Goal: Task Accomplishment & Management: Complete application form

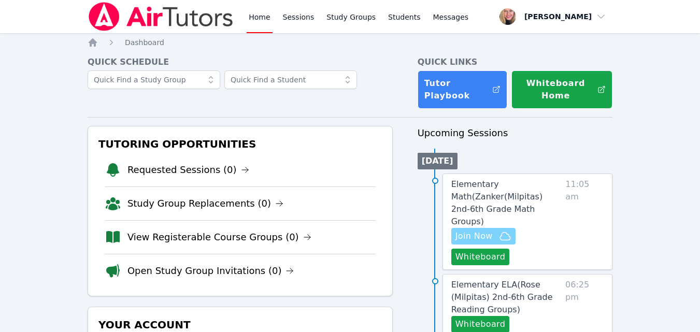
click at [491, 230] on span "Join Now" at bounding box center [473, 236] width 37 height 12
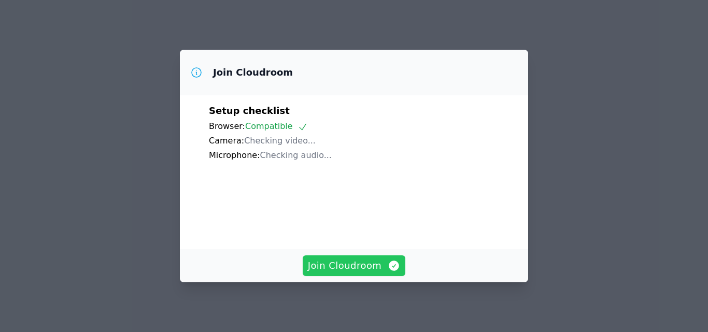
click at [350, 260] on span "Join Cloudroom" at bounding box center [354, 265] width 93 height 15
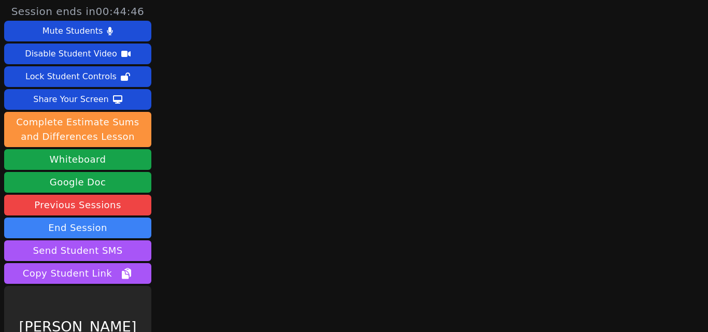
scroll to position [41, 0]
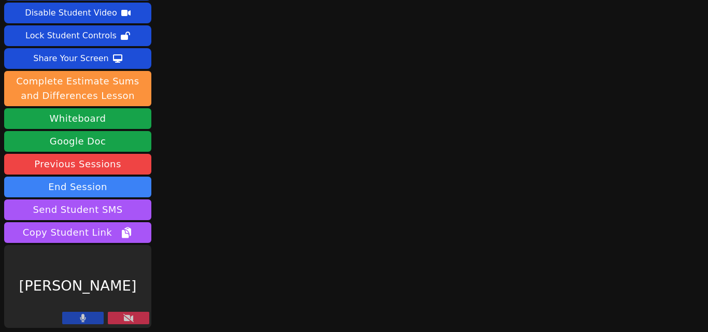
click at [128, 318] on icon at bounding box center [128, 318] width 10 height 8
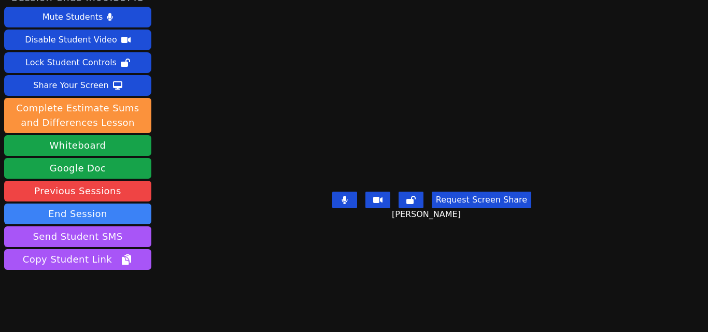
scroll to position [0, 0]
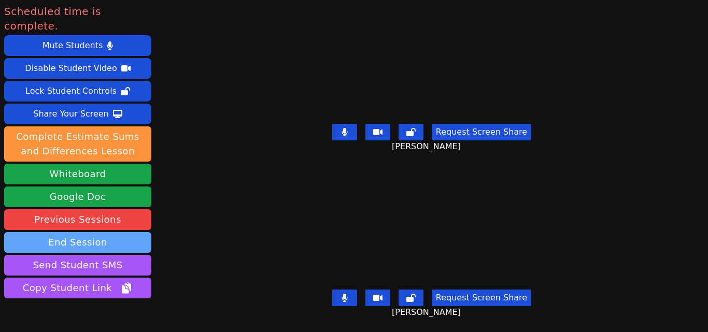
click at [106, 232] on button "End Session" at bounding box center [77, 242] width 147 height 21
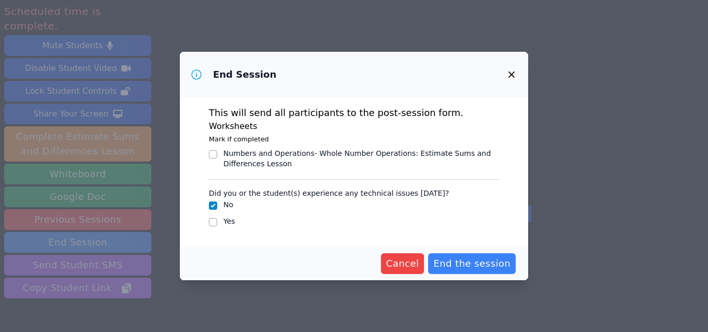
click at [122, 228] on div "End Session This will send all participants to the post-session form. Worksheet…" at bounding box center [354, 166] width 708 height 332
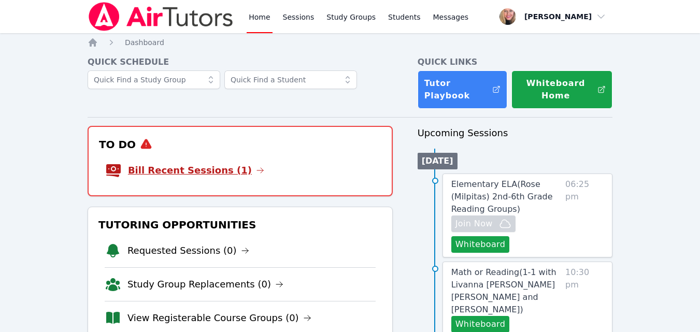
click at [211, 174] on link "Bill Recent Sessions (1)" at bounding box center [196, 170] width 136 height 15
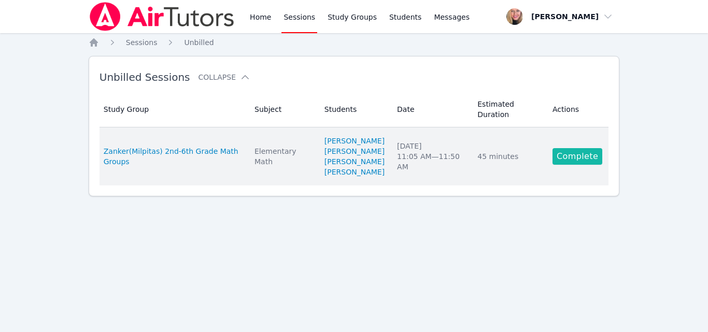
click at [564, 160] on link "Complete" at bounding box center [577, 156] width 50 height 17
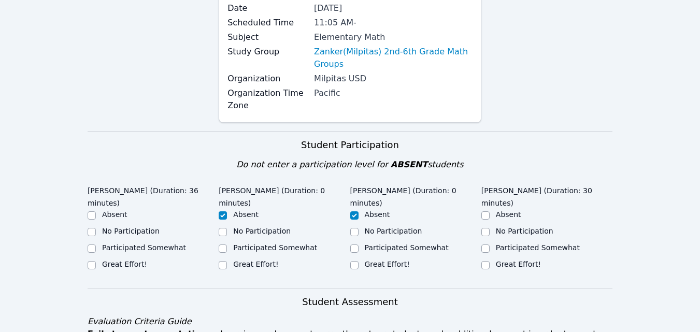
scroll to position [259, 0]
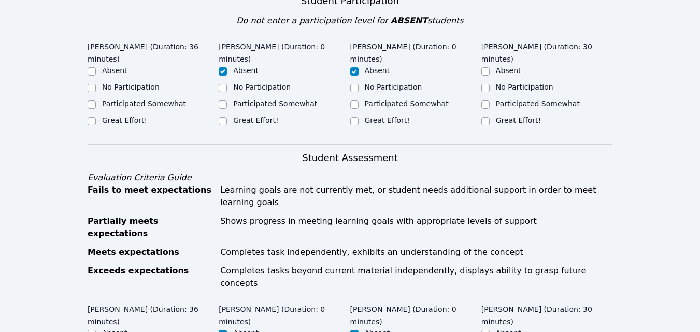
click at [128, 116] on label "Great Effort!" at bounding box center [124, 120] width 45 height 8
click at [96, 117] on input "Great Effort!" at bounding box center [92, 121] width 8 height 8
checkbox input "true"
click at [493, 121] on div "Great Effort!" at bounding box center [546, 121] width 131 height 12
click at [521, 119] on label "Great Effort!" at bounding box center [518, 120] width 45 height 8
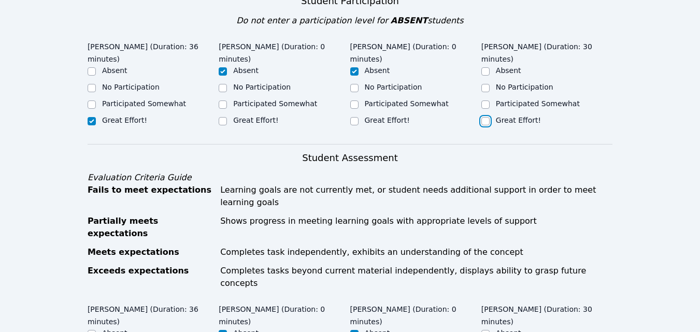
click at [489, 119] on input "Great Effort!" at bounding box center [485, 121] width 8 height 8
checkbox input "true"
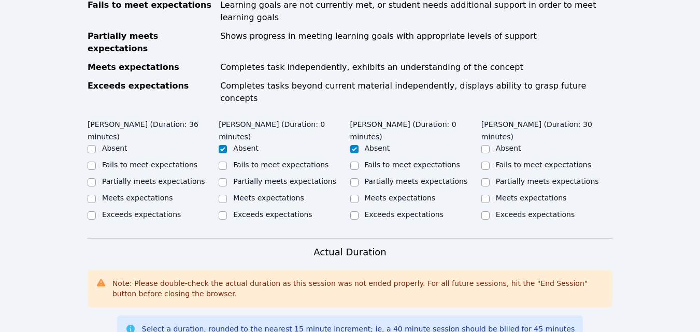
scroll to position [466, 0]
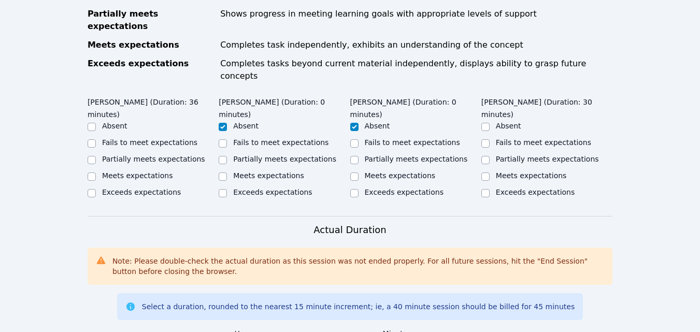
click at [136, 138] on label "Fails to meet expectations" at bounding box center [149, 142] width 95 height 8
click at [96, 139] on input "Fails to meet expectations" at bounding box center [92, 143] width 8 height 8
checkbox input "true"
click at [502, 138] on label "Fails to meet expectations" at bounding box center [543, 142] width 95 height 8
click at [489, 139] on input "Fails to meet expectations" at bounding box center [485, 143] width 8 height 8
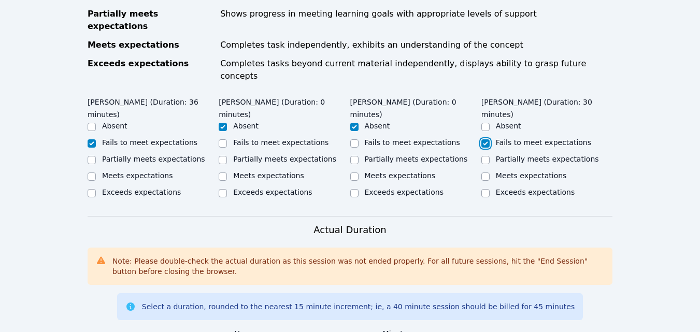
checkbox input "true"
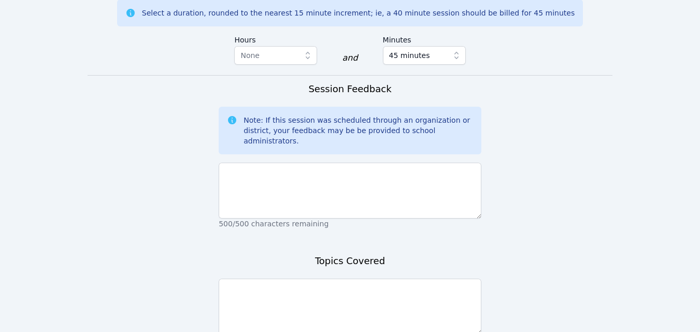
scroll to position [777, 0]
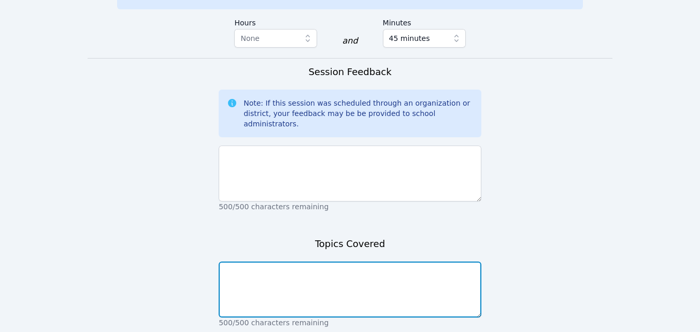
click at [376, 262] on textarea at bounding box center [350, 290] width 263 height 56
type textarea "Multiplication and place value."
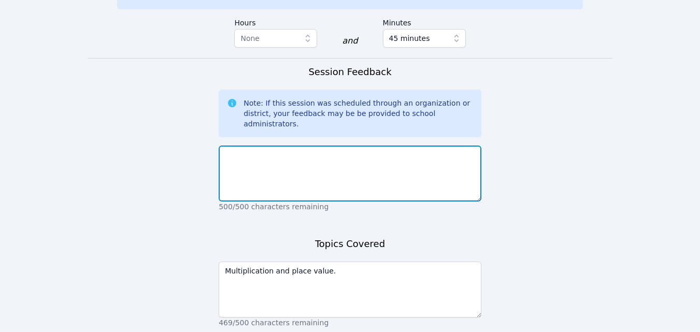
click at [351, 146] on textarea at bounding box center [350, 174] width 263 height 56
type textarea "Students participated well, but had some difficulties with the topic [DATE]."
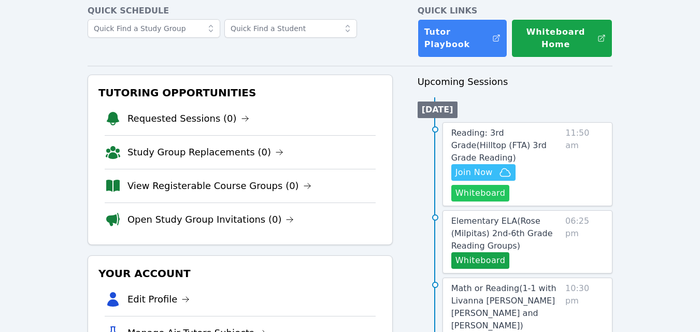
scroll to position [52, 0]
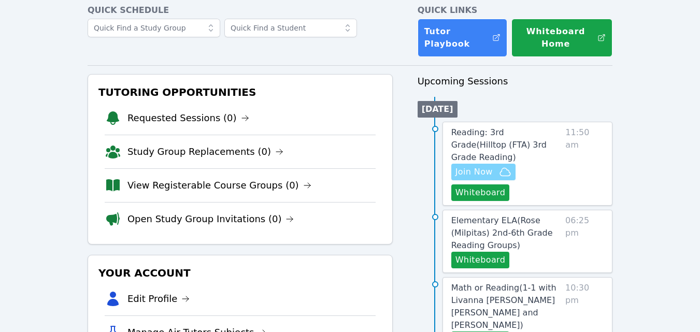
click at [491, 166] on span "Join Now" at bounding box center [473, 172] width 37 height 12
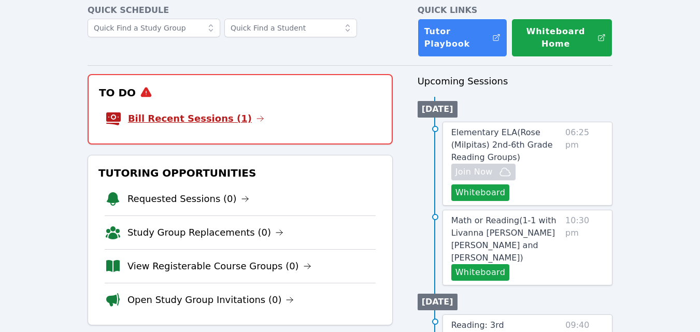
click at [216, 117] on link "Bill Recent Sessions (1)" at bounding box center [196, 118] width 136 height 15
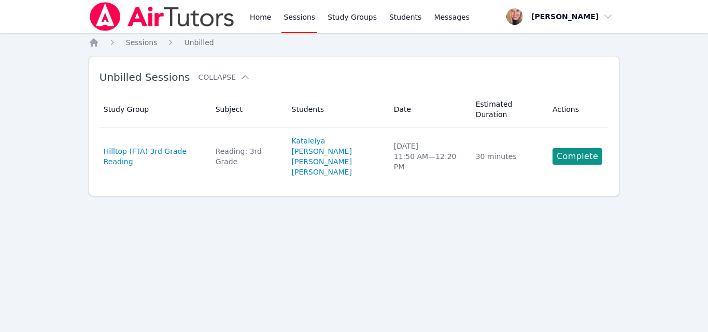
click at [563, 148] on link "Complete" at bounding box center [577, 156] width 50 height 17
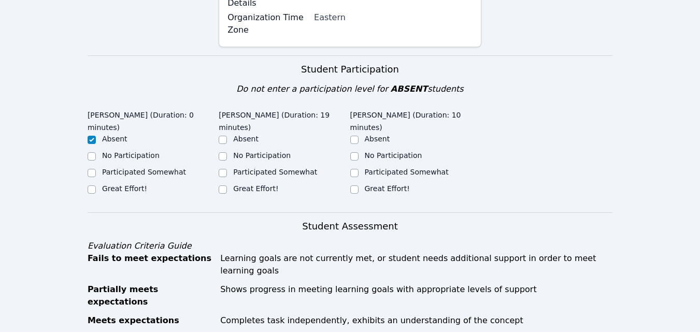
scroll to position [259, 0]
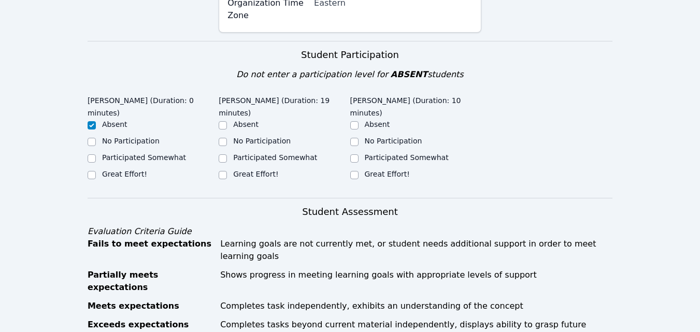
click at [257, 170] on label "Great Effort!" at bounding box center [255, 174] width 45 height 8
click at [227, 171] on input "Great Effort!" at bounding box center [223, 175] width 8 height 8
checkbox input "true"
click at [355, 171] on input "Great Effort!" at bounding box center [354, 175] width 8 height 8
checkbox input "true"
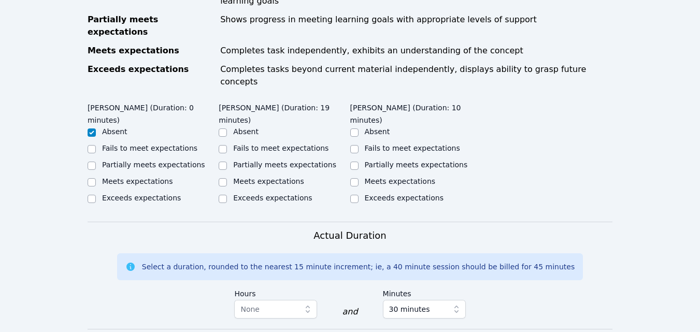
scroll to position [518, 0]
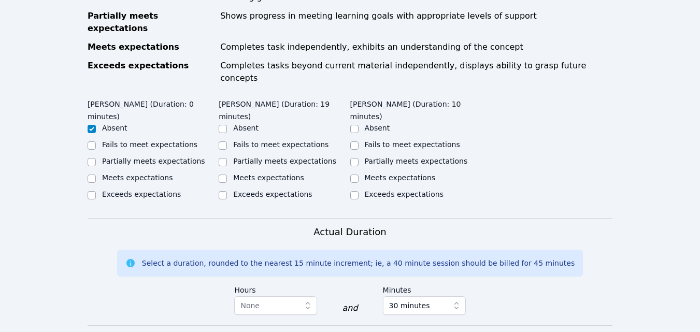
click at [280, 157] on label "Partially meets expectations" at bounding box center [284, 161] width 103 height 8
click at [227, 158] on input "Partially meets expectations" at bounding box center [223, 162] width 8 height 8
checkbox input "true"
click at [378, 157] on label "Partially meets expectations" at bounding box center [416, 161] width 103 height 8
click at [358, 158] on input "Partially meets expectations" at bounding box center [354, 162] width 8 height 8
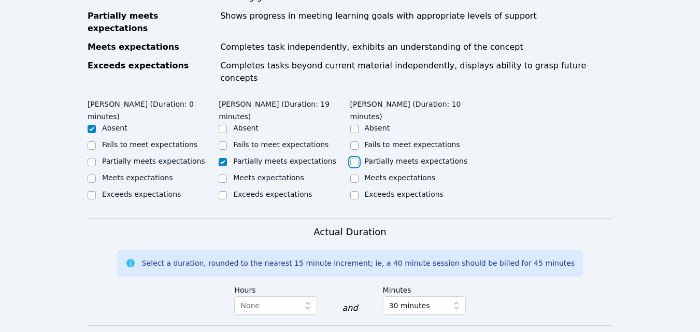
checkbox input "true"
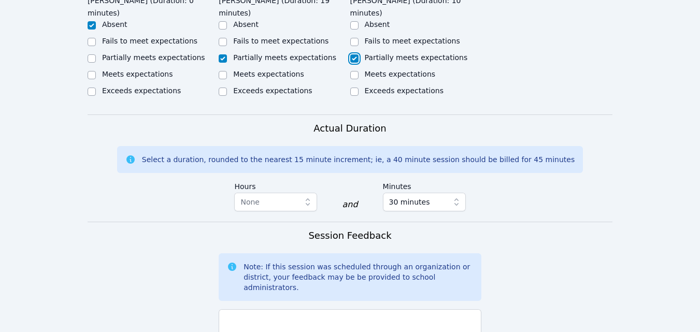
scroll to position [783, 0]
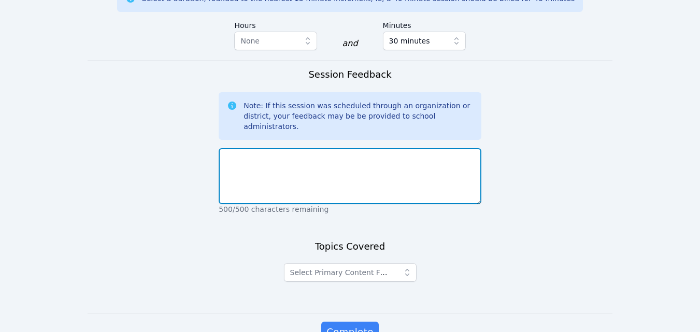
click at [355, 148] on textarea at bounding box center [350, 176] width 263 height 56
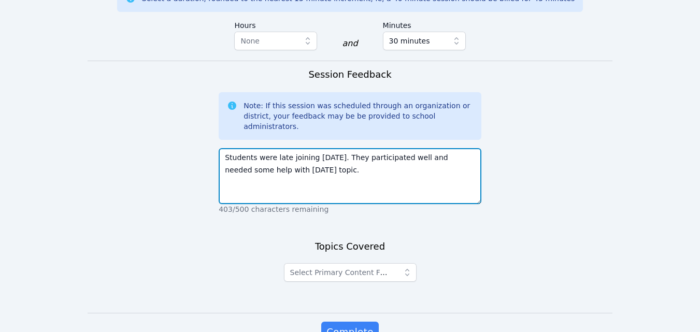
type textarea "Students were late joining today. They participated well and needed some help w…"
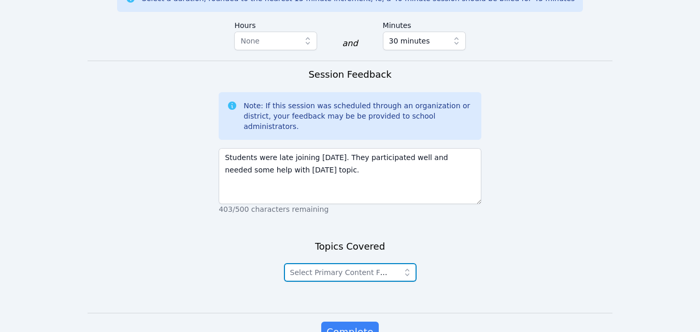
click at [368, 263] on button "Select Primary Content Focus" at bounding box center [350, 272] width 133 height 19
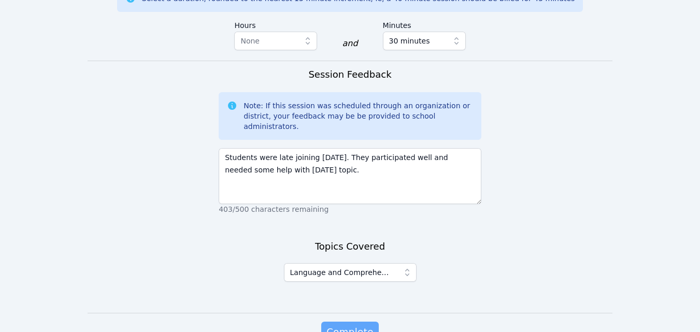
click at [362, 325] on span "Complete" at bounding box center [349, 332] width 47 height 15
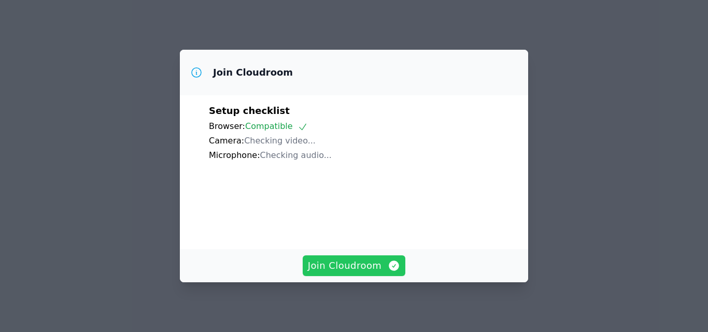
click at [351, 266] on span "Join Cloudroom" at bounding box center [354, 265] width 93 height 15
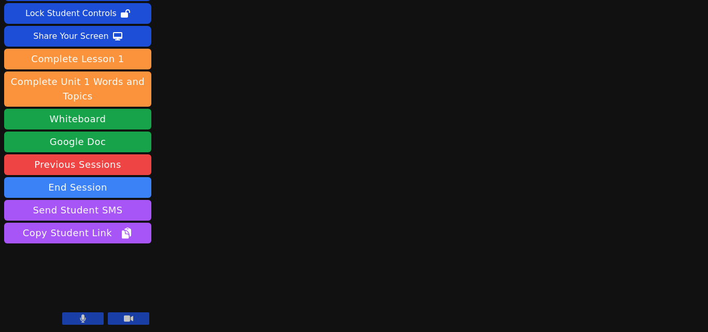
scroll to position [64, 0]
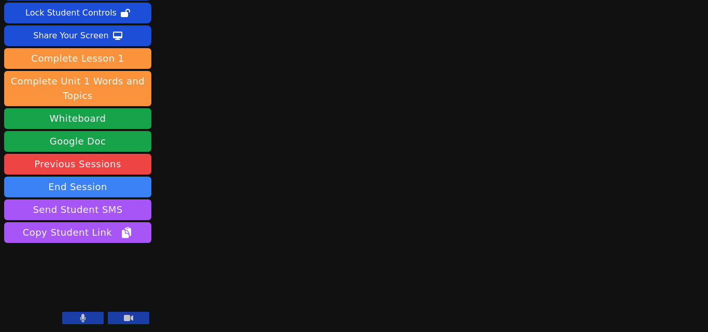
click at [85, 316] on icon at bounding box center [83, 318] width 6 height 8
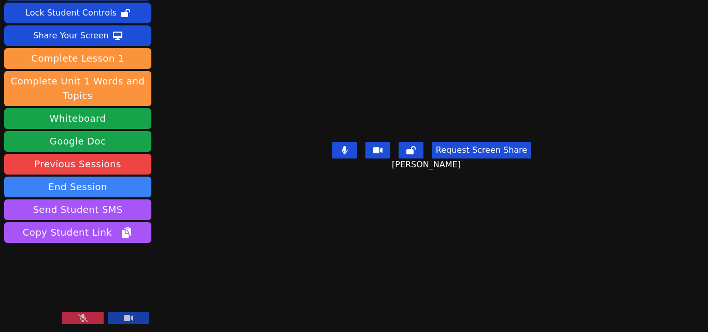
click at [80, 313] on button at bounding box center [82, 318] width 41 height 12
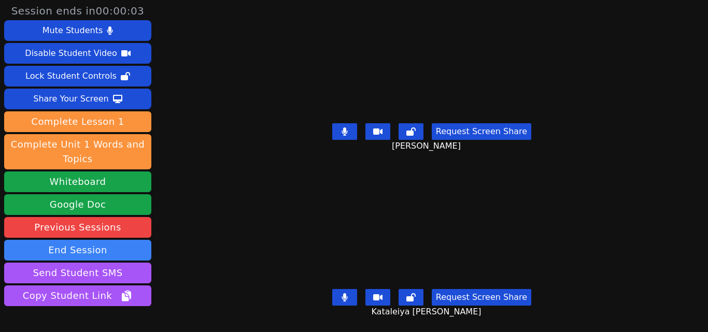
scroll to position [0, 0]
